Goal: Find specific page/section: Find specific page/section

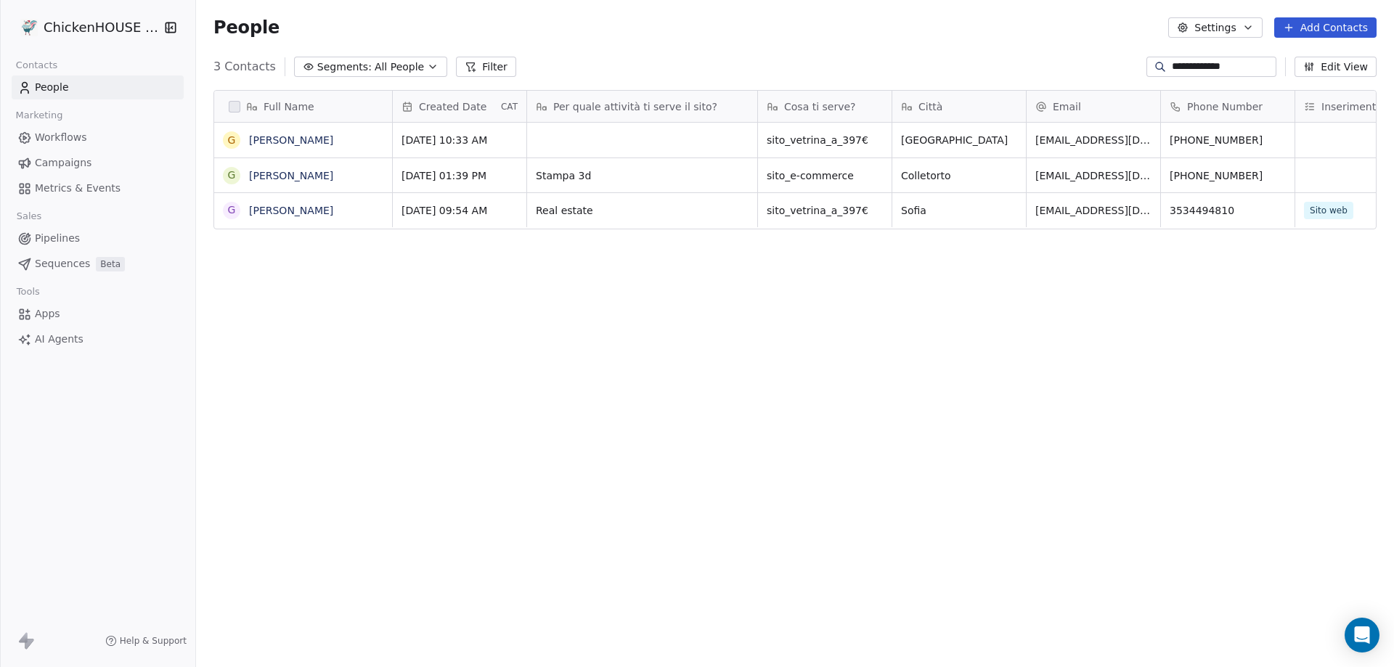
scroll to position [576, 1187]
click at [1112, 78] on div "**********" at bounding box center [795, 66] width 1198 height 23
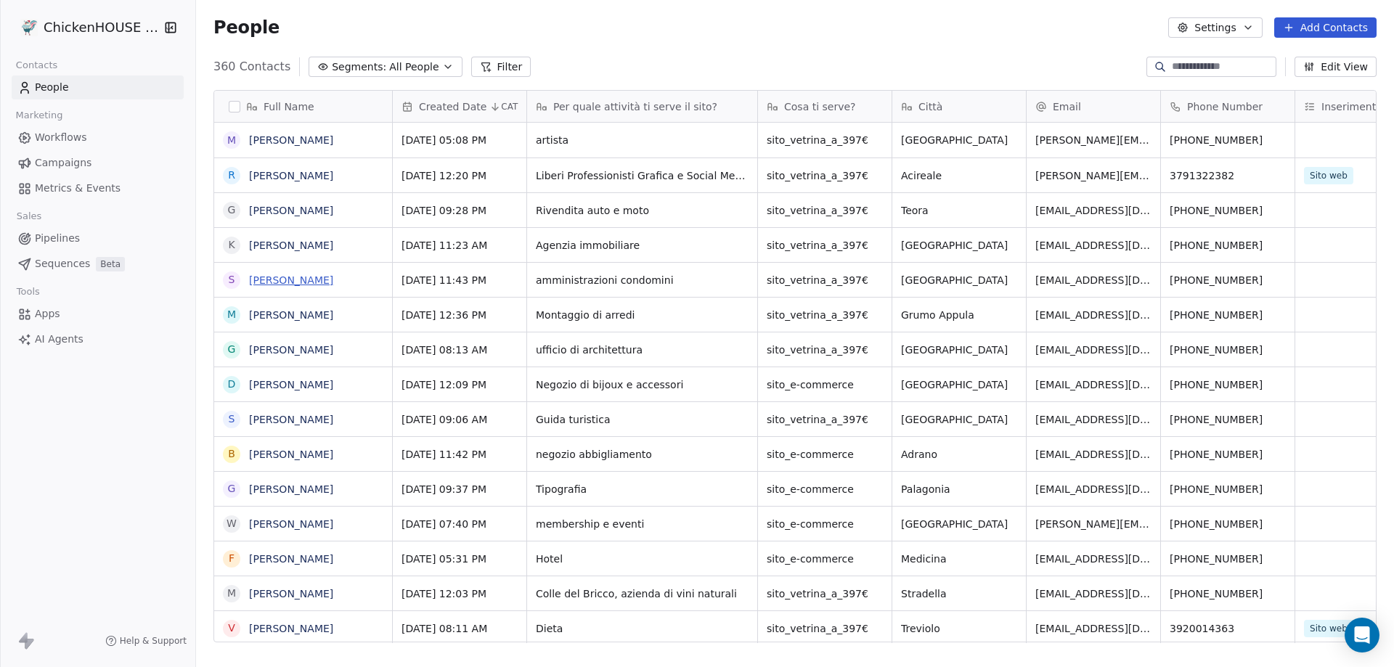
click at [297, 279] on link "[PERSON_NAME]" at bounding box center [291, 280] width 84 height 12
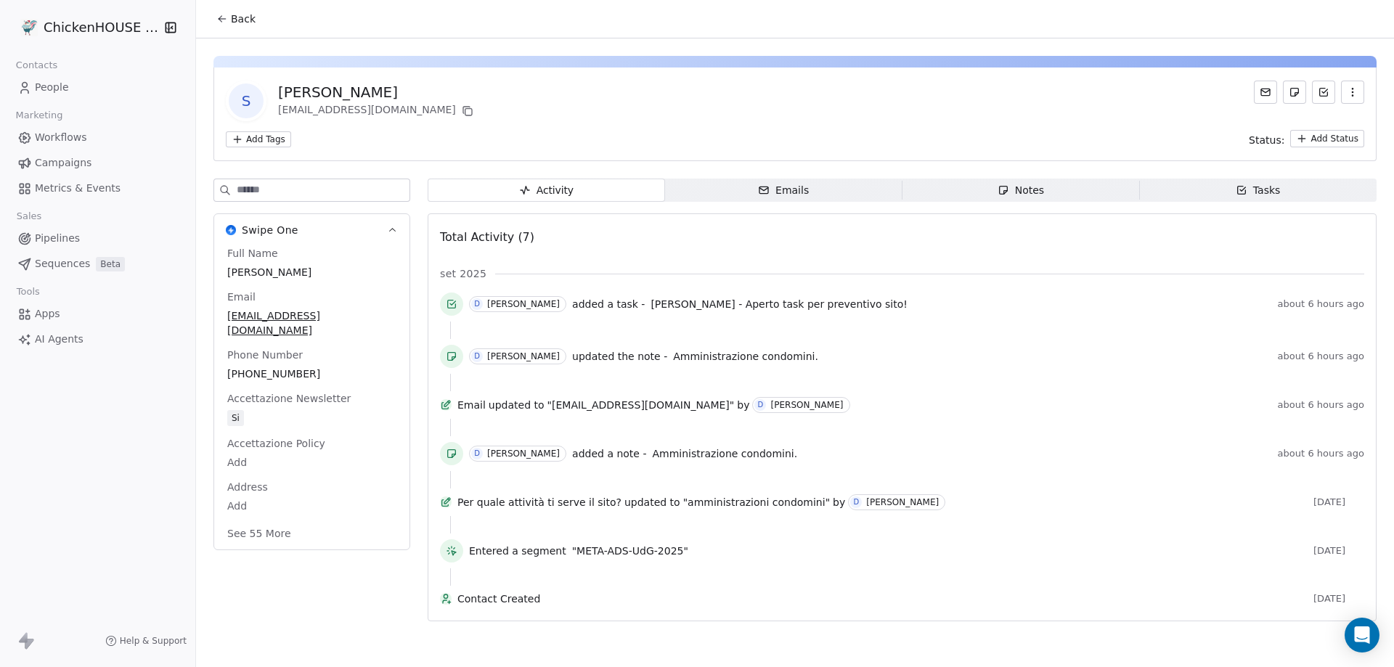
click at [1011, 187] on div "Notes" at bounding box center [1020, 190] width 46 height 15
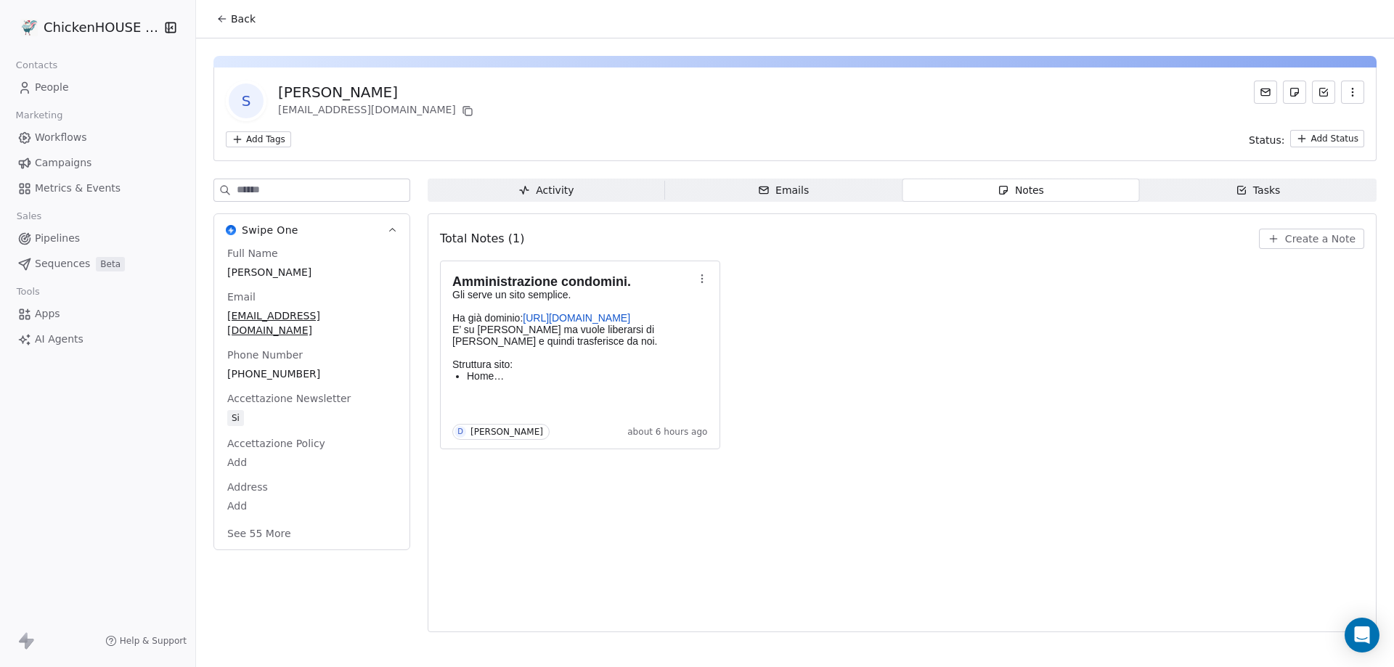
click at [55, 88] on span "People" at bounding box center [52, 87] width 34 height 15
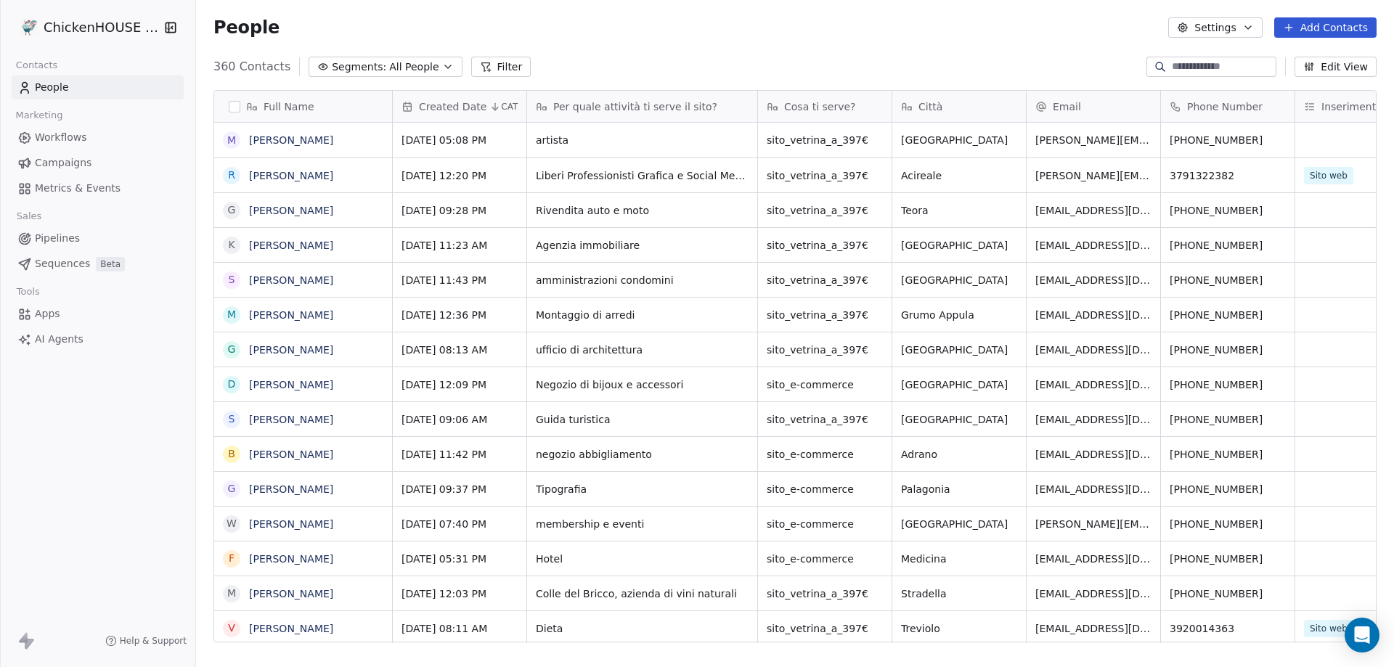
scroll to position [576, 1187]
click at [273, 247] on link "[PERSON_NAME]" at bounding box center [291, 246] width 84 height 12
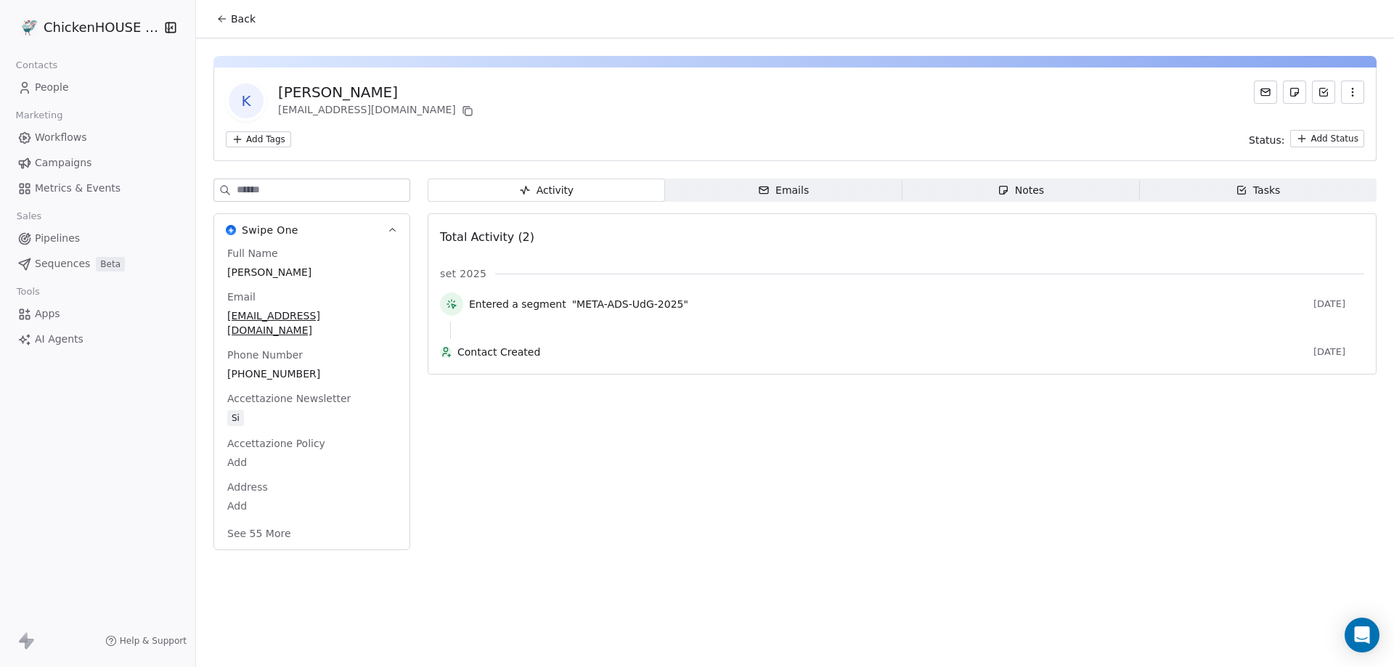
click at [1018, 192] on div "Notes" at bounding box center [1020, 190] width 46 height 15
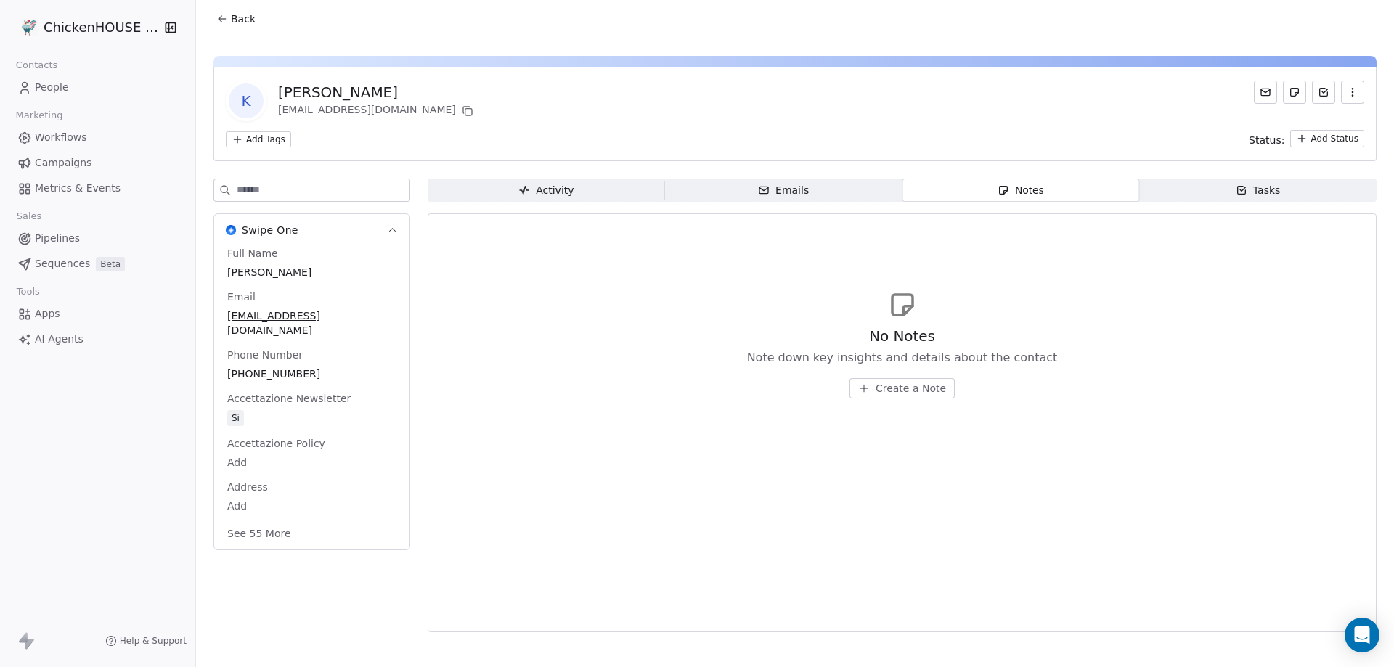
click at [64, 83] on span "People" at bounding box center [52, 87] width 34 height 15
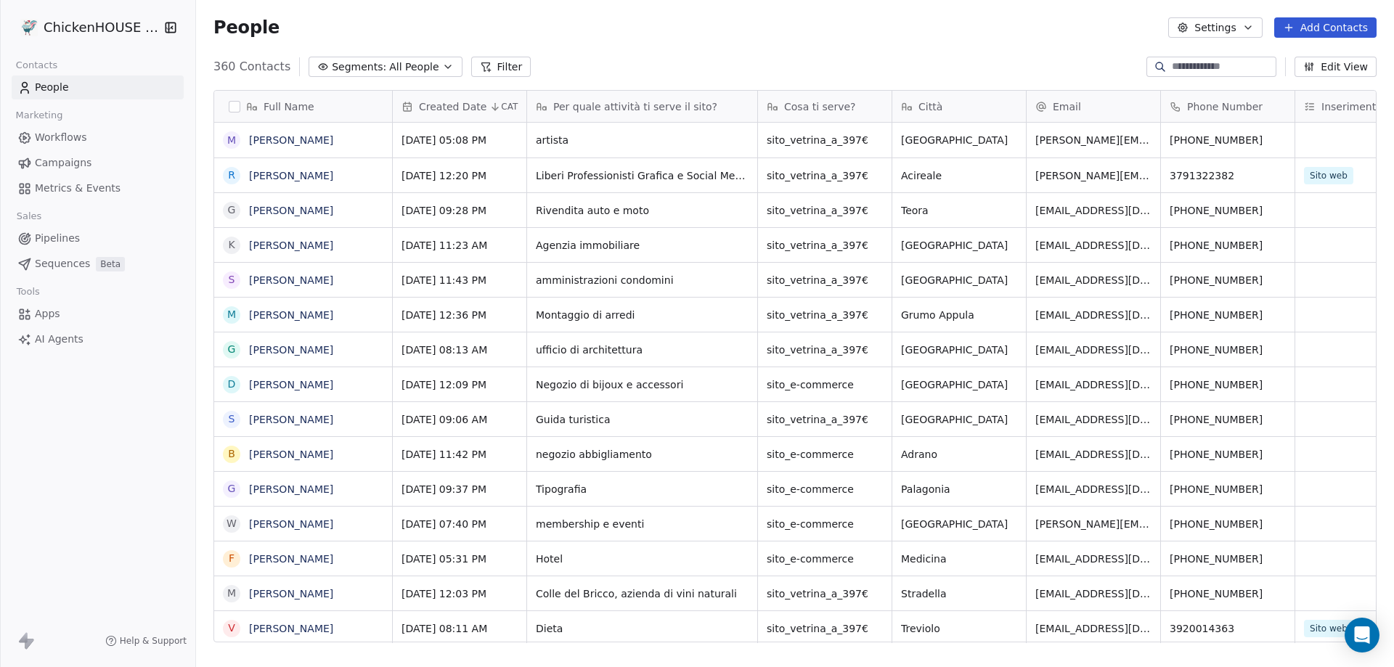
scroll to position [576, 1187]
click at [272, 557] on link "[PERSON_NAME]" at bounding box center [291, 559] width 84 height 12
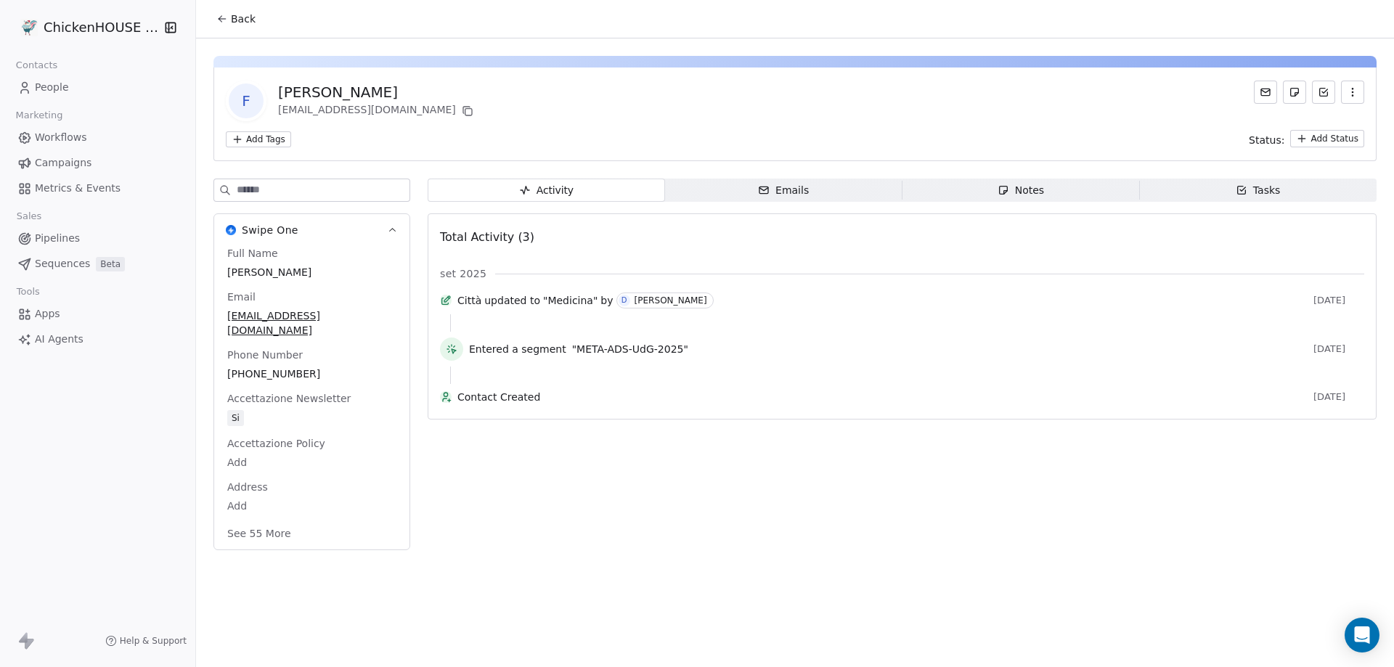
click at [1019, 191] on div "Notes" at bounding box center [1020, 190] width 46 height 15
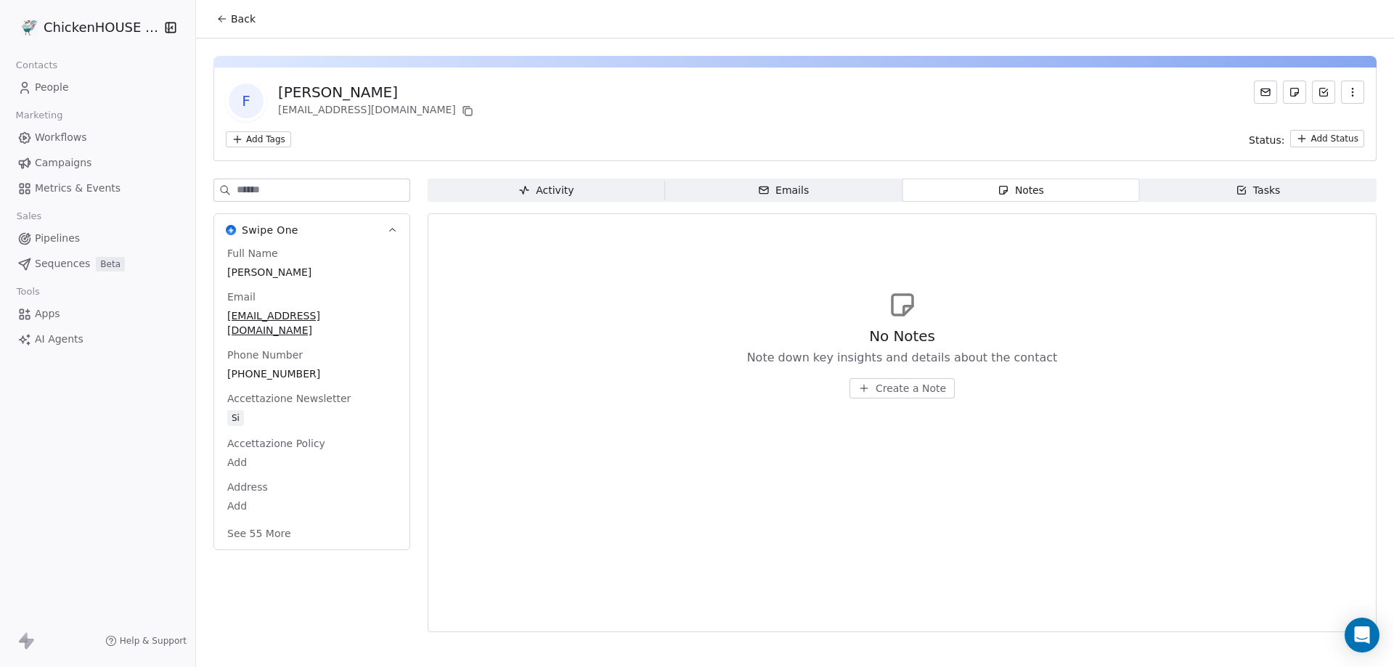
click at [53, 90] on span "People" at bounding box center [52, 87] width 34 height 15
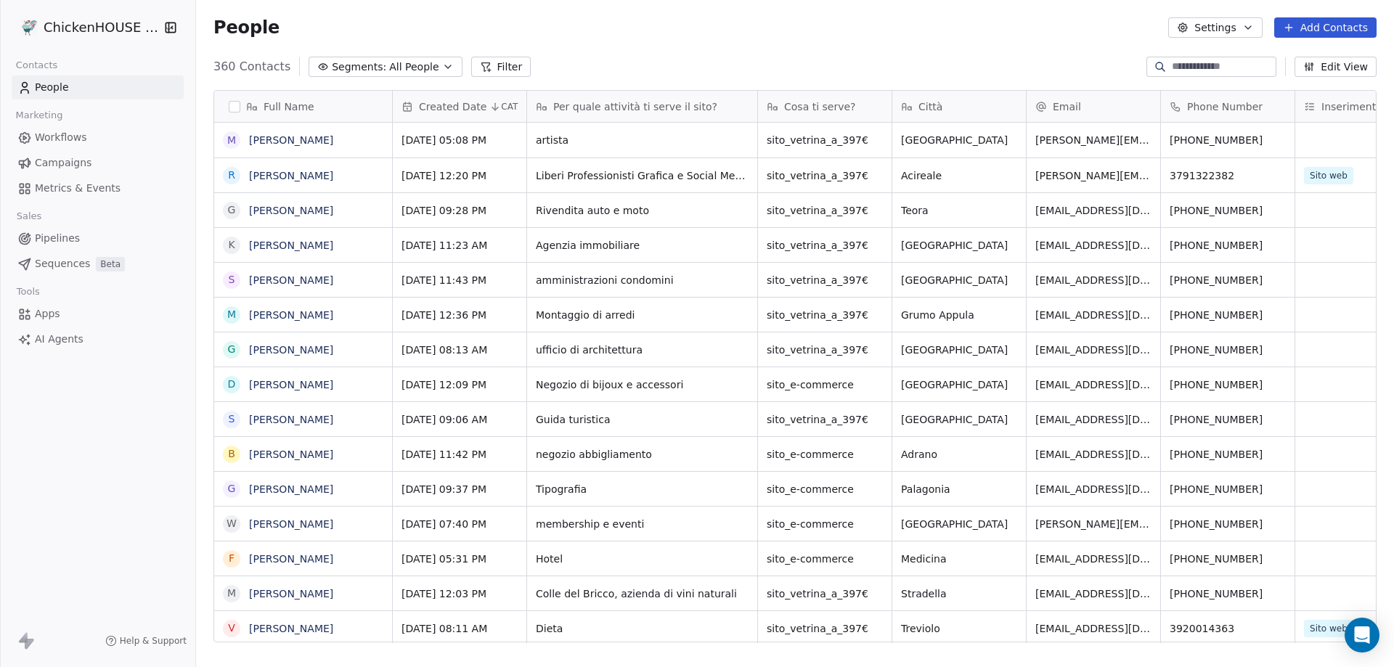
scroll to position [576, 1187]
click at [301, 213] on link "[PERSON_NAME]" at bounding box center [291, 211] width 84 height 12
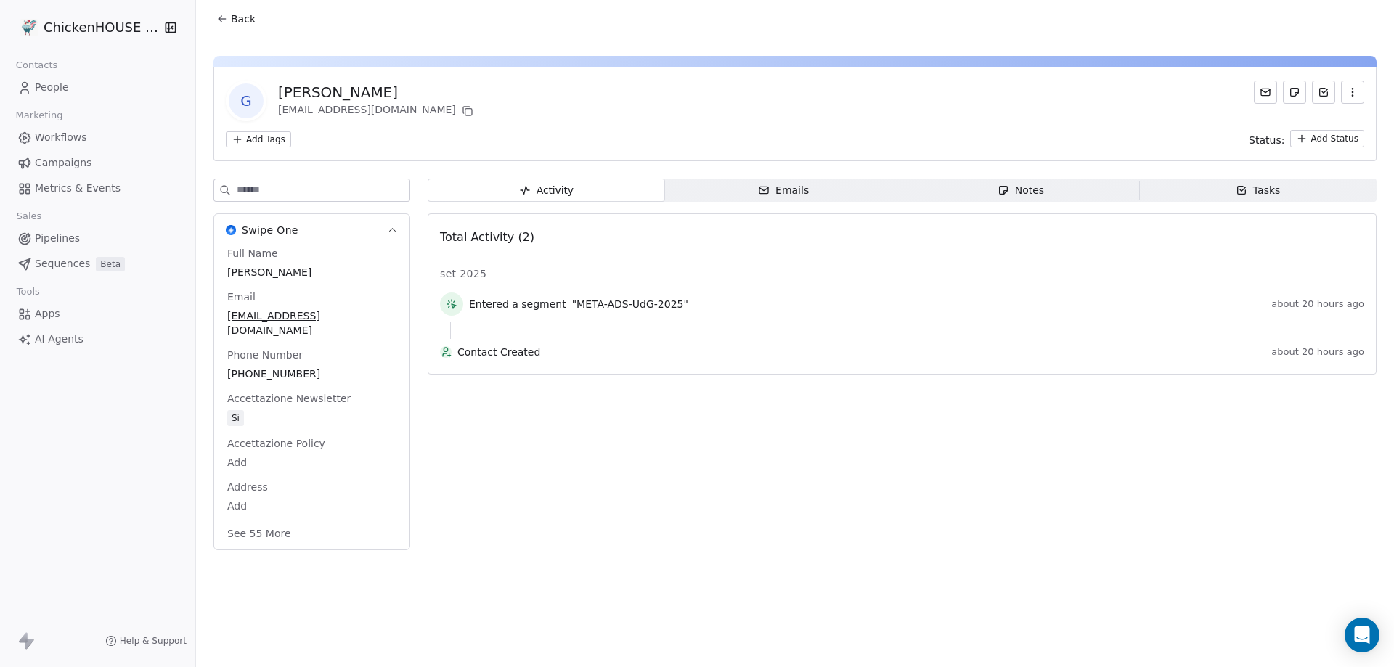
click at [1003, 189] on icon "button" at bounding box center [1003, 190] width 12 height 12
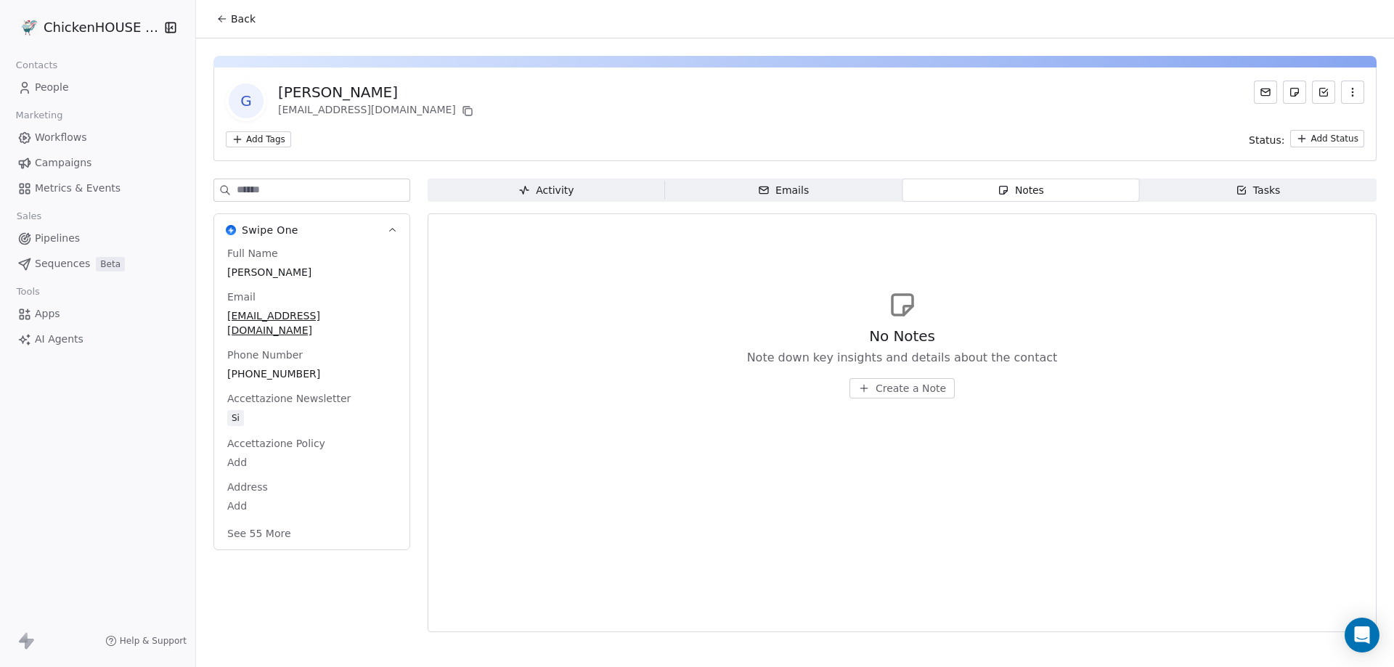
click at [53, 86] on span "People" at bounding box center [52, 87] width 34 height 15
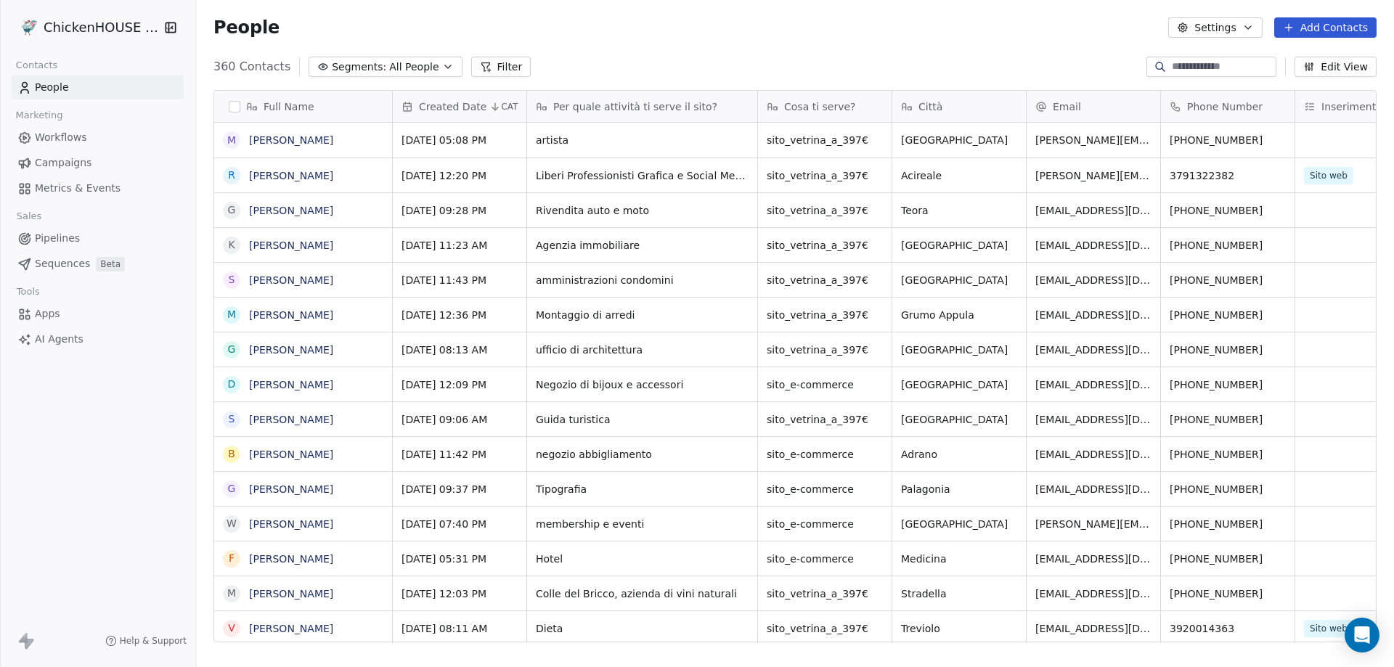
scroll to position [576, 1187]
